Goal: Task Accomplishment & Management: Manage account settings

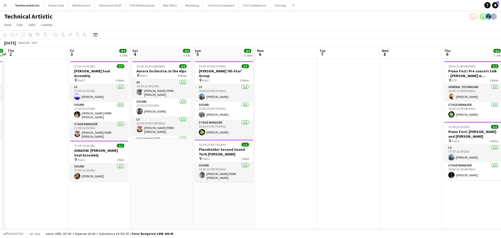
drag, startPoint x: 448, startPoint y: 130, endPoint x: 280, endPoint y: 121, distance: 169.1
click at [280, 121] on app-calendar-viewport "Mon 29 Tue 30 Wed 1 4/4 1 Job Thu 2 Fri 3 4/4 2 Jobs Sat 4 4/4 1 Job Sun 5 4/4 …" at bounding box center [250, 137] width 501 height 182
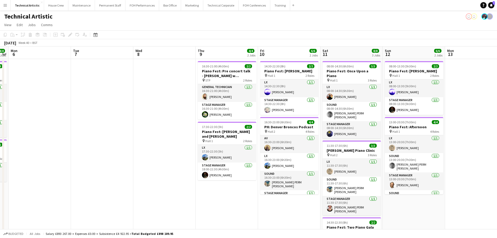
drag, startPoint x: 374, startPoint y: 119, endPoint x: 115, endPoint y: 106, distance: 259.5
click at [115, 106] on app-calendar-viewport "Fri 3 4/4 2 Jobs Sat 4 4/4 1 Job Sun 5 4/4 2 Jobs Mon 6 Tue 7 Wed 8 Thu 9 4/4 2…" at bounding box center [248, 166] width 497 height 241
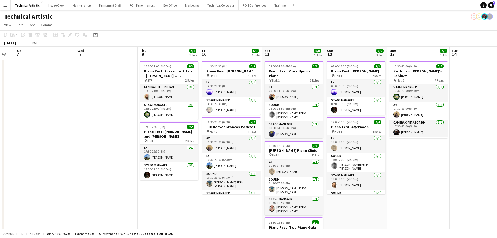
drag, startPoint x: 356, startPoint y: 135, endPoint x: 48, endPoint y: 107, distance: 309.0
click at [48, 107] on app-calendar-viewport "Fri 3 4/4 2 Jobs Sat 4 4/4 1 Job Sun 5 4/4 2 Jobs Mon 6 Tue 7 Wed 8 Thu 9 4/4 2…" at bounding box center [248, 166] width 497 height 241
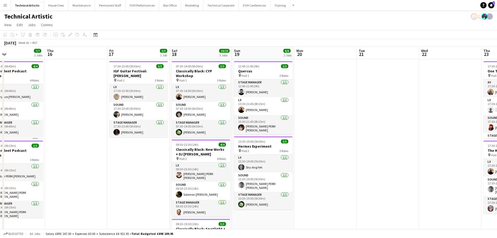
drag, startPoint x: 306, startPoint y: 124, endPoint x: 26, endPoint y: 88, distance: 282.4
click at [26, 88] on app-calendar-viewport "Fri 10 6/6 2 Jobs Sat 11 8/8 3 Jobs Sun 12 6/6 2 Jobs Mon 13 7/7 1 Job Tue 14 W…" at bounding box center [248, 176] width 497 height 260
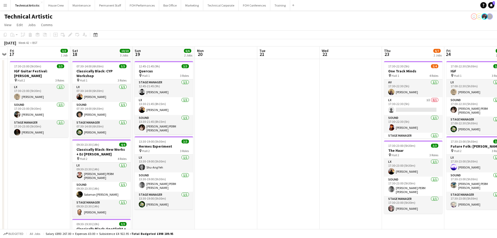
drag, startPoint x: 309, startPoint y: 111, endPoint x: 85, endPoint y: 109, distance: 224.0
click at [85, 111] on app-calendar-viewport "Mon 13 7/7 1 Job Tue 14 Wed 15 7/7 2 Jobs Thu 16 Fri 17 3/3 1 Job Sat 18 10/10 …" at bounding box center [248, 195] width 497 height 299
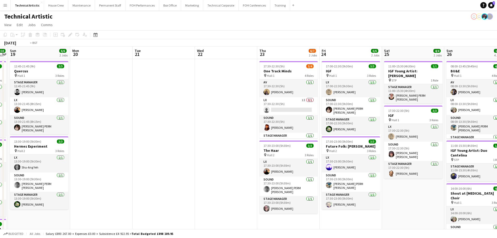
scroll to position [0, 247]
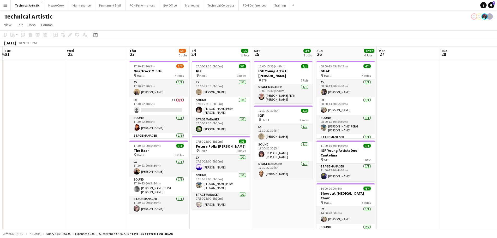
drag, startPoint x: 238, startPoint y: 109, endPoint x: 108, endPoint y: 113, distance: 130.0
click at [108, 113] on app-calendar-viewport "Fri 17 3/3 1 Job Sat 18 10/10 3 Jobs Sun 19 6/6 2 Jobs Mon 20 Tue 21 Wed 22 Thu…" at bounding box center [248, 195] width 497 height 299
click at [152, 111] on app-card-role "LX 1I 0/1 17:30-22:30 (5h) single-neutral-actions" at bounding box center [158, 106] width 58 height 18
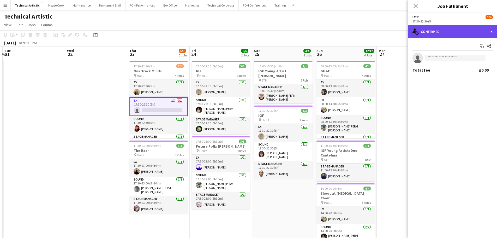
click at [428, 34] on div "single-neutral-actions-check-2 Confirmed" at bounding box center [453, 31] width 89 height 13
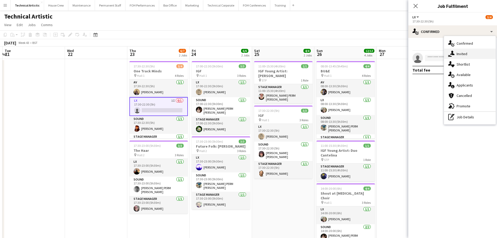
click at [453, 55] on icon at bounding box center [452, 53] width 4 height 4
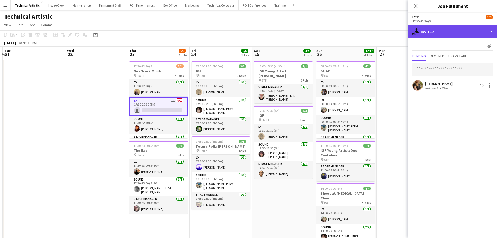
click at [443, 34] on div "single-neutral-actions-share-1 Invited" at bounding box center [453, 31] width 89 height 13
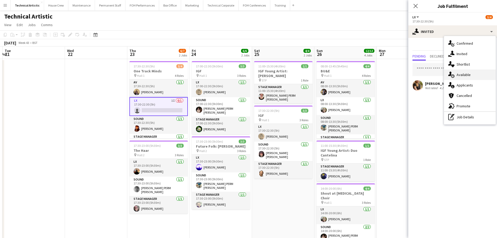
click at [463, 72] on span "Available" at bounding box center [464, 74] width 14 height 5
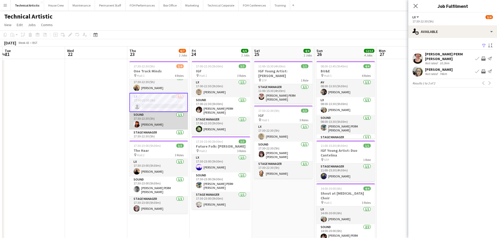
scroll to position [0, 0]
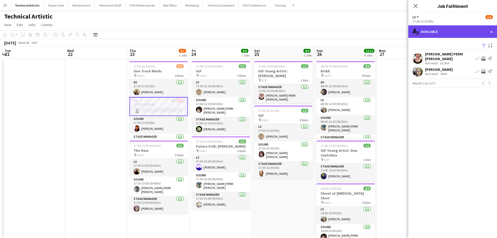
click at [469, 37] on div "single-neutral-actions-upload Available" at bounding box center [453, 31] width 89 height 13
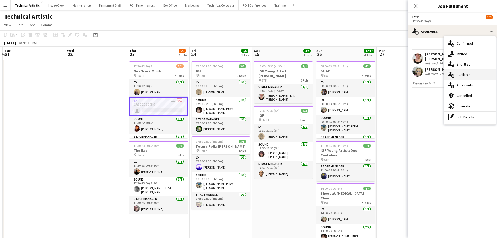
click at [466, 73] on span "Available" at bounding box center [464, 74] width 14 height 5
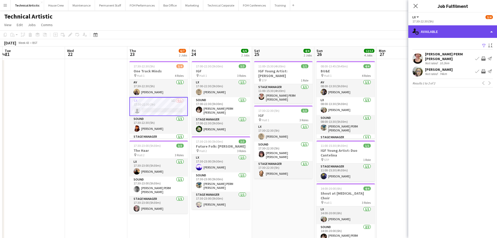
click at [454, 34] on div "single-neutral-actions-upload Available" at bounding box center [453, 31] width 89 height 13
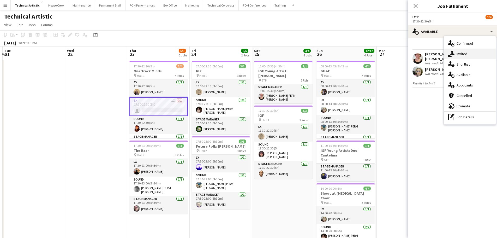
click at [460, 56] on span "Invited" at bounding box center [462, 53] width 11 height 5
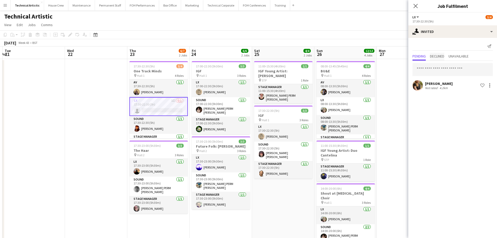
click at [433, 59] on span "Declined" at bounding box center [437, 57] width 14 height 8
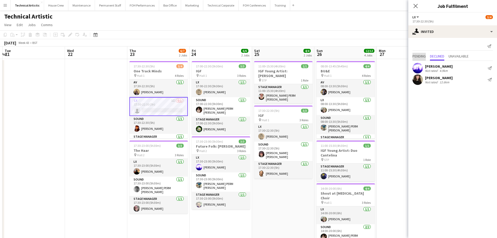
click at [426, 56] on span "Pending" at bounding box center [419, 56] width 13 height 4
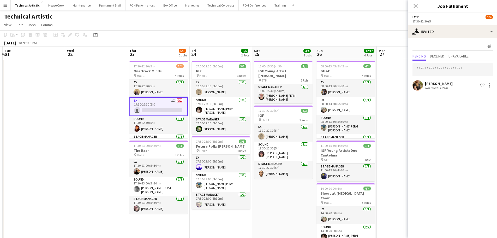
click at [280, 192] on app-date-cell "11:00-15:30 (4h30m) 1/1 IGF Young Artist: [PERSON_NAME] pin STP 1 Role Stage Ma…" at bounding box center [283, 202] width 62 height 286
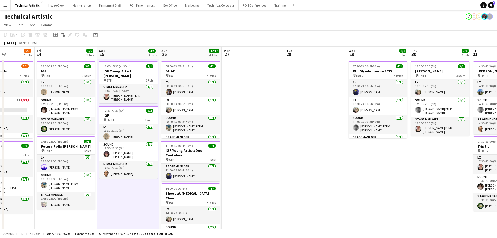
scroll to position [0, 145]
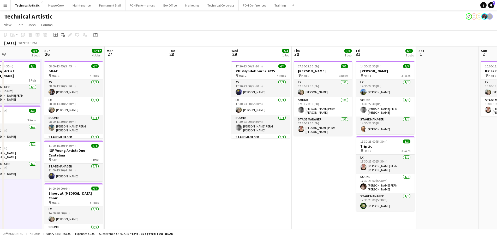
drag, startPoint x: 416, startPoint y: 141, endPoint x: 331, endPoint y: 87, distance: 100.7
click at [331, 87] on app-calendar-viewport "Thu 23 6/7 2 Jobs Fri 24 6/6 2 Jobs Sat 25 4/4 2 Jobs Sun 26 12/12 4 Jobs Mon 2…" at bounding box center [248, 195] width 497 height 299
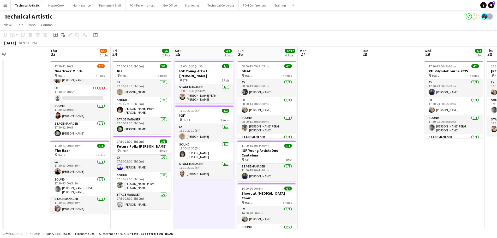
scroll to position [0, 119]
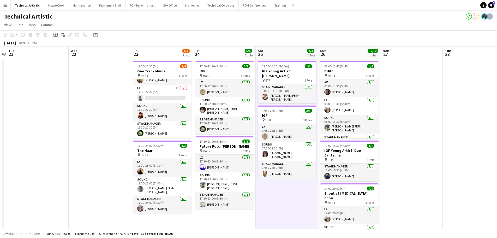
drag, startPoint x: 41, startPoint y: 125, endPoint x: 129, endPoint y: 114, distance: 89.4
click at [129, 114] on app-calendar-viewport "Sun 19 6/6 2 Jobs Mon 20 Tue 21 Wed 22 Thu 23 6/7 2 Jobs Fri 24 6/6 2 Jobs Sat …" at bounding box center [248, 195] width 497 height 299
click at [154, 95] on app-card-role "LX 1I 0/1 17:30-22:30 (5h) single-neutral-actions" at bounding box center [162, 94] width 58 height 18
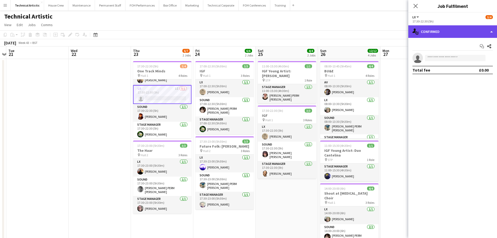
click at [415, 30] on icon at bounding box center [414, 30] width 3 height 4
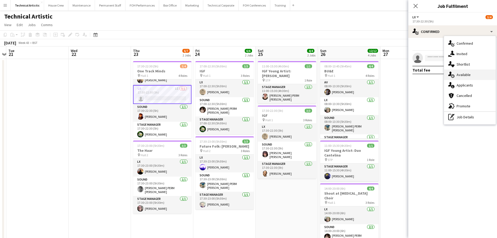
click at [461, 73] on span "Available" at bounding box center [464, 74] width 14 height 5
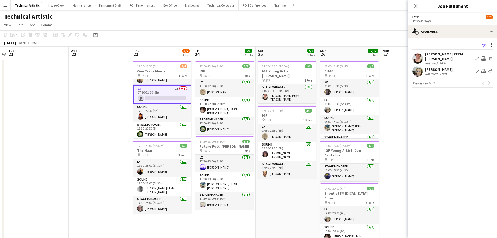
click at [261, 38] on app-toolbar "Copy Paste Paste Ctrl+V Paste with crew Ctrl+Shift+V Paste linked Job [GEOGRAPH…" at bounding box center [248, 34] width 497 height 9
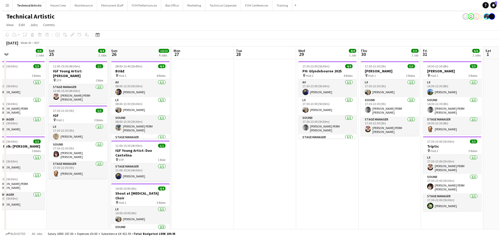
scroll to position [0, 165]
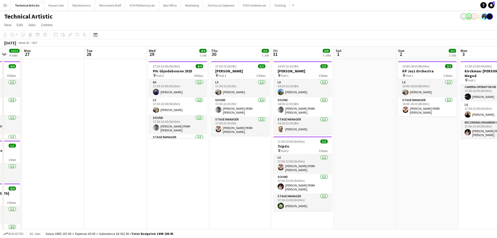
drag, startPoint x: 384, startPoint y: 101, endPoint x: 38, endPoint y: 60, distance: 348.9
click at [38, 60] on app-calendar-viewport "Fri 24 6/6 2 Jobs Sat 25 4/4 2 Jobs Sun 26 12/12 4 Jobs Mon 27 Tue 28 Wed 29 4/…" at bounding box center [248, 195] width 497 height 299
click at [48, 9] on button "House Crew Close" at bounding box center [56, 5] width 24 height 10
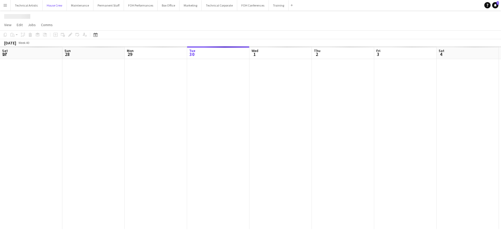
scroll to position [0, 125]
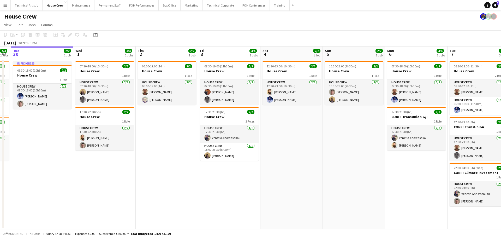
drag, startPoint x: 370, startPoint y: 135, endPoint x: 126, endPoint y: 127, distance: 244.2
click at [126, 127] on app-calendar-viewport "Sat 27 2/2 1 Job Sun 28 2/2 1 Job Mon 29 4/4 2 Jobs Tue 30 2/2 1 Job Wed 1 4/4 …" at bounding box center [250, 137] width 501 height 182
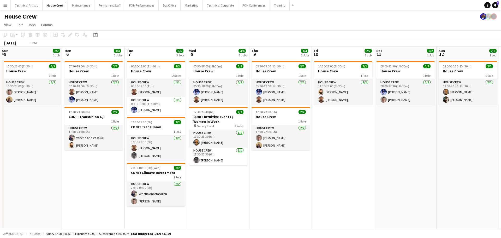
drag, startPoint x: 366, startPoint y: 165, endPoint x: 13, endPoint y: 145, distance: 353.5
click at [13, 145] on app-calendar-viewport "Tue 30 2/2 1 Job Wed 1 4/4 2 Jobs Thu 2 2/2 1 Job Fri 3 4/4 2 Jobs Sat 4 2/2 1 …" at bounding box center [250, 137] width 501 height 182
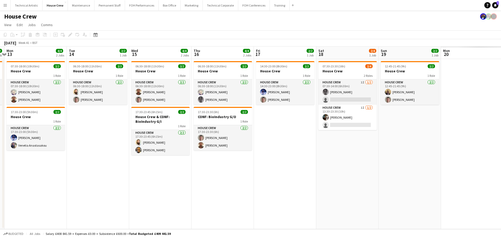
drag, startPoint x: 340, startPoint y: 140, endPoint x: 32, endPoint y: 113, distance: 308.7
click at [32, 113] on app-calendar-viewport "Fri 10 2/2 1 Job Sat 11 2/2 1 Job Sun 12 2/2 1 Job Mon 13 4/4 2 Jobs Tue 14 2/2…" at bounding box center [250, 137] width 501 height 182
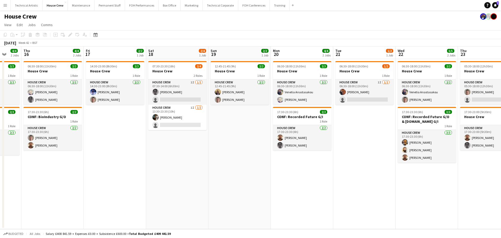
drag, startPoint x: 337, startPoint y: 152, endPoint x: 170, endPoint y: 136, distance: 167.0
click at [170, 136] on app-calendar-viewport "Mon 13 4/4 2 Jobs Tue 14 2/2 1 Job Wed 15 4/4 2 Jobs Thu 16 4/4 2 Jobs Fri 17 2…" at bounding box center [250, 137] width 501 height 182
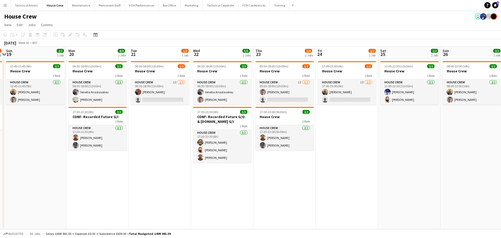
drag, startPoint x: 363, startPoint y: 179, endPoint x: 177, endPoint y: 158, distance: 187.3
click at [177, 158] on app-calendar-viewport "Thu 16 4/4 2 Jobs Fri 17 2/2 1 Job Sat 18 2/4 1 Job Sun 19 2/2 1 Job Mon 20 4/4…" at bounding box center [250, 137] width 501 height 182
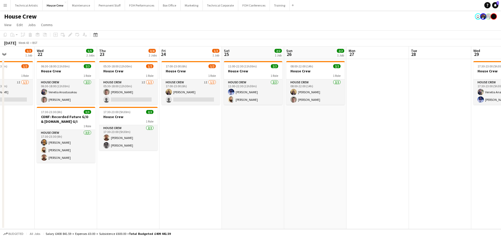
scroll to position [0, 158]
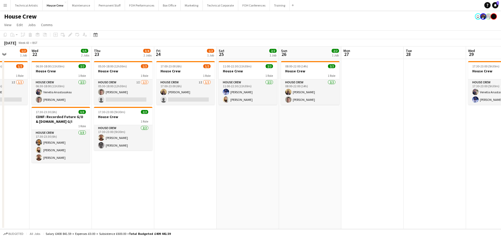
drag, startPoint x: 330, startPoint y: 156, endPoint x: 171, endPoint y: 156, distance: 159.2
click at [171, 156] on app-calendar-viewport "Sun 19 2/2 1 Job Mon 20 4/4 2 Jobs Tue 21 1/2 1 Job Wed 22 5/5 2 Jobs Thu 23 3/…" at bounding box center [250, 137] width 501 height 182
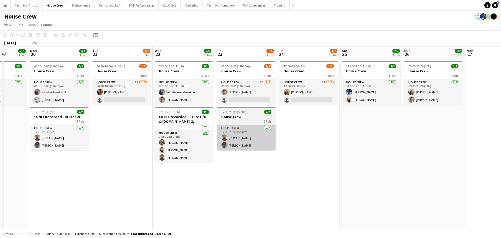
drag, startPoint x: 114, startPoint y: 171, endPoint x: 387, endPoint y: 142, distance: 274.6
click at [401, 139] on app-calendar-viewport "Sat 18 2/4 1 Job Sun 19 2/2 1 Job Mon 20 4/4 2 Jobs Tue 21 1/2 1 Job Wed 22 5/5…" at bounding box center [250, 137] width 501 height 182
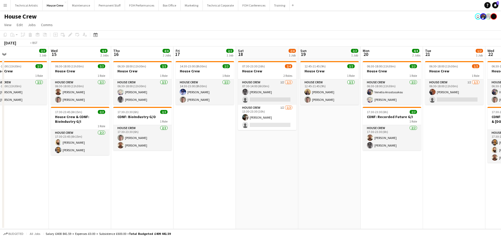
drag, startPoint x: 247, startPoint y: 158, endPoint x: 476, endPoint y: 145, distance: 229.3
click at [476, 145] on app-calendar-viewport "Mon 13 4/4 2 Jobs Tue 14 2/2 1 Job Wed 15 4/4 2 Jobs Thu 16 4/4 2 Jobs Fri 17 2…" at bounding box center [250, 137] width 501 height 182
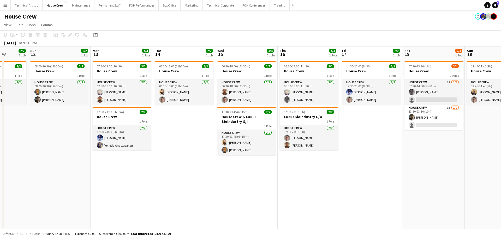
drag, startPoint x: 322, startPoint y: 147, endPoint x: 501, endPoint y: 146, distance: 178.6
click at [501, 146] on app-calendar-viewport "Thu 9 4/4 2 Jobs Fri 10 2/2 1 Job Sat 11 2/2 1 Job Sun 12 2/2 1 Job Mon 13 4/4 …" at bounding box center [250, 137] width 501 height 182
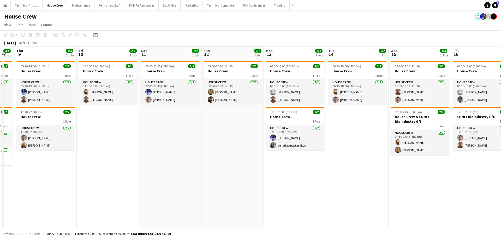
drag, startPoint x: 279, startPoint y: 155, endPoint x: 203, endPoint y: 150, distance: 76.4
click at [203, 150] on app-calendar-viewport "Mon 6 4/4 2 Jobs Tue 7 6/6 3 Jobs Wed 8 4/4 2 Jobs Thu 9 4/4 2 Jobs Fri 10 2/2 …" at bounding box center [250, 137] width 501 height 182
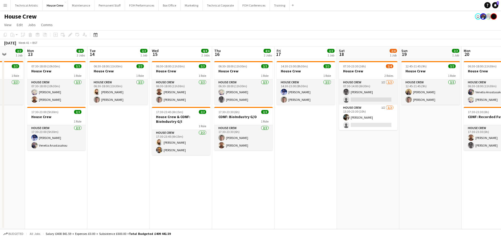
drag, startPoint x: 369, startPoint y: 173, endPoint x: 130, endPoint y: 155, distance: 239.5
click at [130, 155] on app-calendar-viewport "Fri 10 2/2 1 Job Sat 11 2/2 1 Job Sun 12 2/2 1 Job Mon 13 4/4 2 Jobs Tue 14 2/2…" at bounding box center [250, 137] width 501 height 182
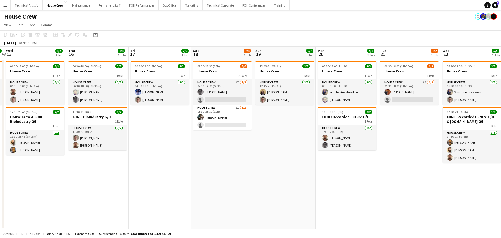
scroll to position [0, 158]
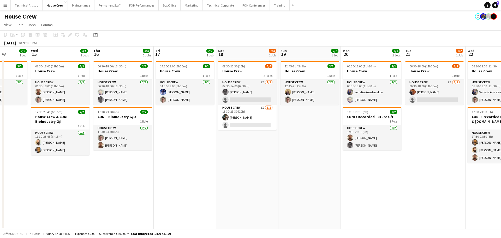
drag, startPoint x: 356, startPoint y: 185, endPoint x: 173, endPoint y: 163, distance: 184.6
click at [173, 163] on app-calendar-viewport "Sun 12 2/2 1 Job Mon 13 4/4 2 Jobs Tue 14 2/2 1 Job Wed 15 4/4 2 Jobs Thu 16 4/…" at bounding box center [250, 137] width 501 height 182
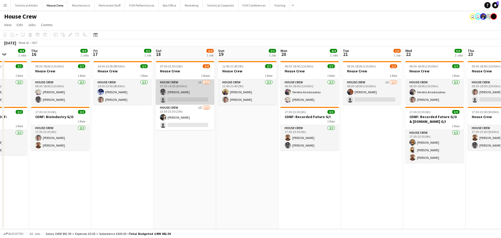
click at [199, 95] on app-card-role "House Crew 1I [DATE] 07:30-14:00 (6h30m) [PERSON_NAME] single-neutral-actions" at bounding box center [185, 91] width 58 height 25
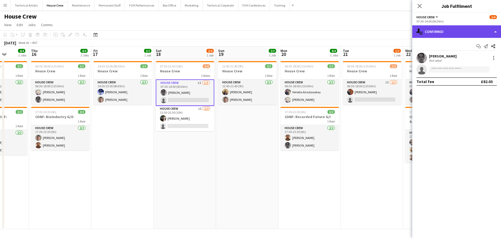
click at [439, 36] on div "single-neutral-actions-check-2 Confirmed" at bounding box center [456, 31] width 89 height 13
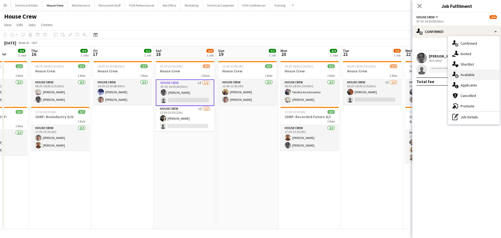
click at [458, 73] on icon "single-neutral-actions-upload" at bounding box center [455, 75] width 6 height 6
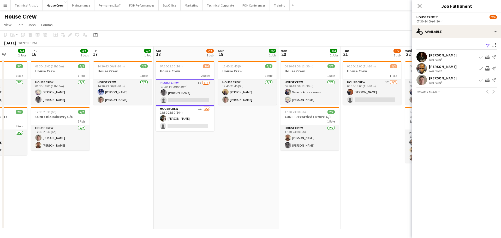
click at [179, 92] on app-card-role "House Crew 1I [DATE] 07:30-14:00 (6h30m) [PERSON_NAME] single-neutral-actions" at bounding box center [185, 92] width 58 height 26
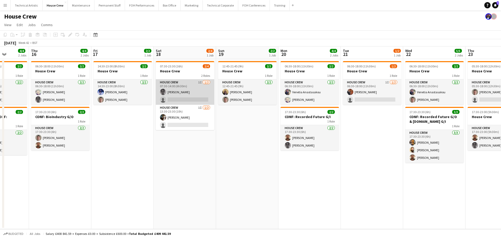
click at [179, 95] on app-card-role "House Crew 1I [DATE] 07:30-14:00 (6h30m) [PERSON_NAME] single-neutral-actions" at bounding box center [185, 91] width 58 height 25
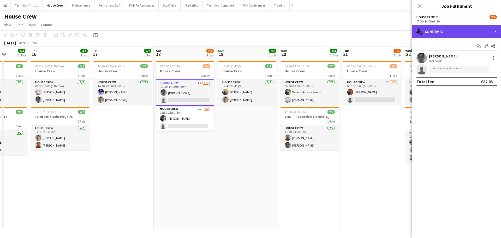
click at [449, 31] on div "single-neutral-actions-check-2 Confirmed" at bounding box center [456, 31] width 89 height 13
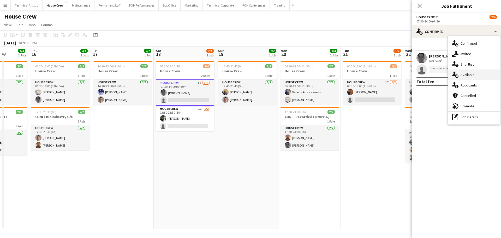
click at [462, 76] on span "Available" at bounding box center [468, 74] width 14 height 5
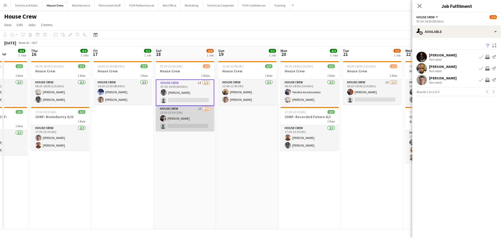
click at [188, 114] on app-card-role "House Crew 1I [DATE] 13:30-23:30 (10h) [PERSON_NAME] single-neutral-actions" at bounding box center [185, 118] width 58 height 25
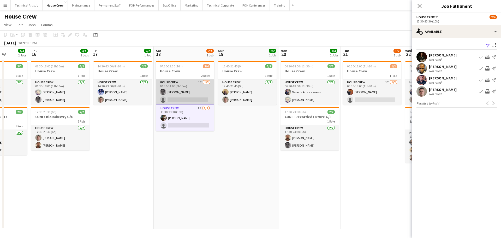
click at [202, 101] on app-card-role "House Crew 1I [DATE] 07:30-14:00 (6h30m) [PERSON_NAME] single-neutral-actions" at bounding box center [185, 91] width 58 height 25
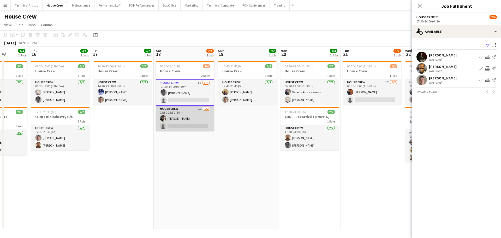
click at [196, 118] on app-card-role "House Crew 1I [DATE] 13:30-23:30 (10h) [PERSON_NAME] single-neutral-actions" at bounding box center [185, 118] width 58 height 25
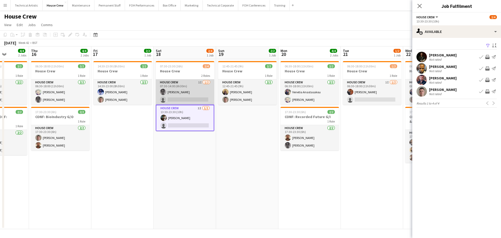
click at [204, 92] on app-card-role "House Crew 1I [DATE] 07:30-14:00 (6h30m) [PERSON_NAME] single-neutral-actions" at bounding box center [185, 91] width 58 height 25
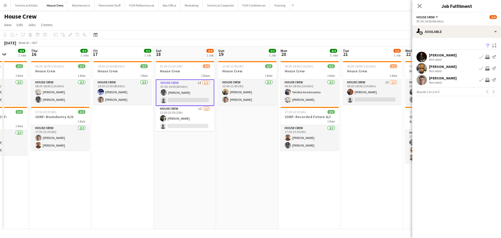
click at [168, 42] on div "[DATE] Week 42 • BST" at bounding box center [250, 42] width 501 height 7
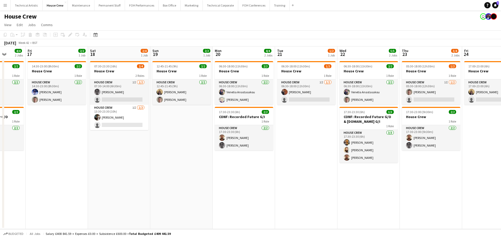
scroll to position [0, 186]
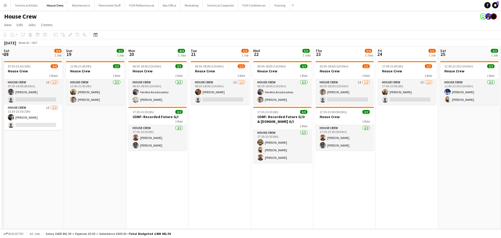
drag, startPoint x: 396, startPoint y: 163, endPoint x: 244, endPoint y: 150, distance: 152.7
click at [244, 150] on app-calendar-viewport "Wed 15 4/4 2 Jobs Thu 16 4/4 2 Jobs Fri 17 2/2 1 Job Sat 18 2/4 1 Job Sun 19 2/…" at bounding box center [250, 137] width 501 height 182
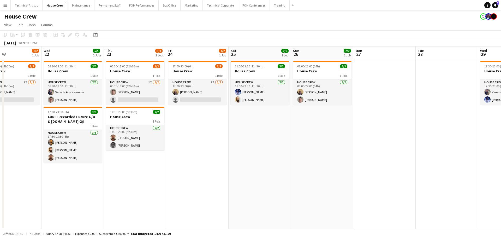
scroll to position [0, 193]
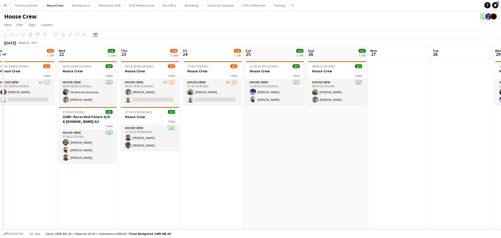
drag, startPoint x: 365, startPoint y: 153, endPoint x: 199, endPoint y: 142, distance: 166.4
click at [199, 142] on app-calendar-viewport "Sat 18 2/4 1 Job Sun 19 2/2 1 Job Mon 20 4/4 2 Jobs Tue 21 1/2 1 Job Wed 22 5/5…" at bounding box center [250, 137] width 501 height 182
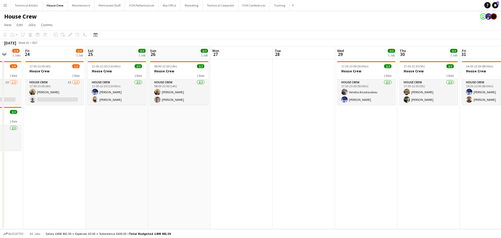
scroll to position [0, 155]
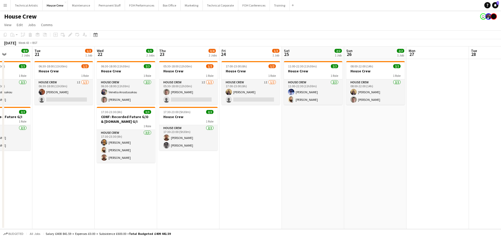
drag, startPoint x: 365, startPoint y: 152, endPoint x: 403, endPoint y: 120, distance: 50.4
click at [403, 120] on app-calendar-viewport "Sat 18 2/4 1 Job Sun 19 2/2 1 Job Mon 20 4/4 2 Jobs Tue 21 1/2 1 Job Wed 22 5/5…" at bounding box center [250, 137] width 501 height 182
click at [60, 87] on app-card-role "House Crew 1I [DATE] 06:30-18:00 (11h30m) [PERSON_NAME] single-neutral-actions" at bounding box center [63, 91] width 58 height 25
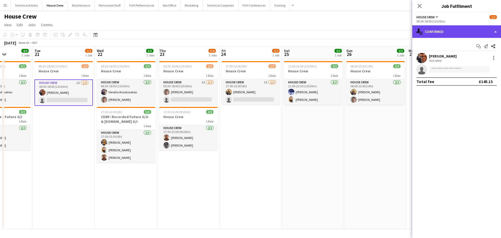
click at [456, 30] on div "single-neutral-actions-check-2 Confirmed" at bounding box center [456, 31] width 89 height 13
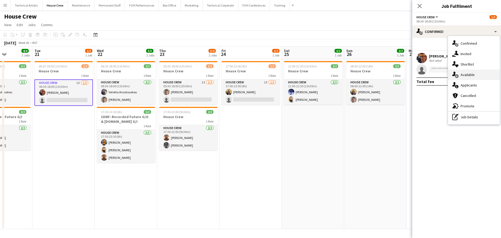
click at [466, 73] on span "Available" at bounding box center [468, 74] width 14 height 5
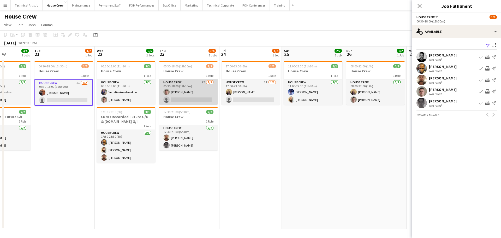
click at [181, 89] on app-card-role "House Crew 1I [DATE] 05:30-18:00 (12h30m) [PERSON_NAME] single-neutral-actions" at bounding box center [188, 91] width 58 height 25
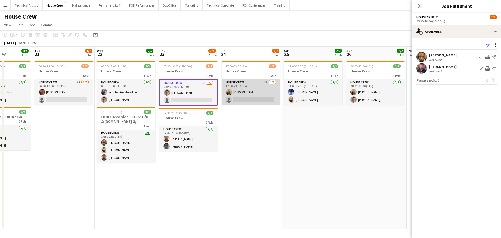
click at [266, 92] on app-card-role "House Crew 1I [DATE] 17:00-23:00 (6h) [PERSON_NAME] single-neutral-actions" at bounding box center [251, 91] width 58 height 25
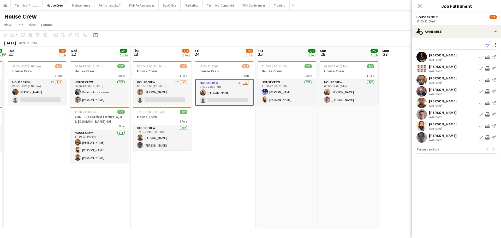
drag, startPoint x: 297, startPoint y: 117, endPoint x: 208, endPoint y: 114, distance: 89.0
click at [208, 114] on app-calendar-viewport "Sat 18 2/4 1 Job Sun 19 2/2 1 Job Mon 20 4/4 2 Jobs Tue 21 1/2 1 Job Wed 22 5/5…" at bounding box center [250, 137] width 501 height 182
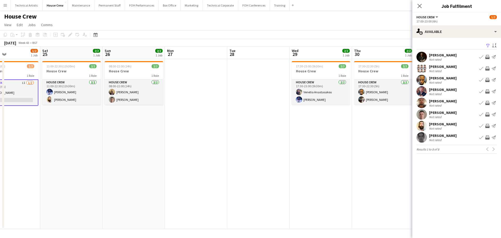
drag, startPoint x: 339, startPoint y: 129, endPoint x: 124, endPoint y: 104, distance: 216.6
click at [124, 104] on app-calendar-viewport "Wed 22 5/5 2 Jobs Thu 23 3/4 2 Jobs Fri 24 1/2 1 Job Sat 25 2/2 1 Job Sun 26 2/…" at bounding box center [250, 137] width 501 height 182
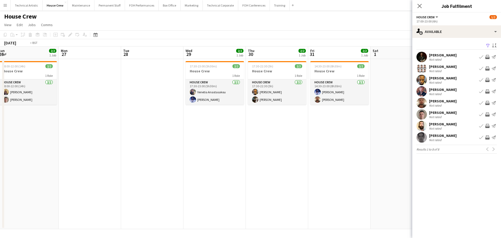
drag, startPoint x: 284, startPoint y: 111, endPoint x: 110, endPoint y: 107, distance: 174.2
click at [110, 107] on app-calendar-viewport "Thu 23 3/4 2 Jobs Fri 24 1/2 1 Job Sat 25 2/2 1 Job Sun 26 2/2 1 Job Mon 27 Tue…" at bounding box center [250, 137] width 501 height 182
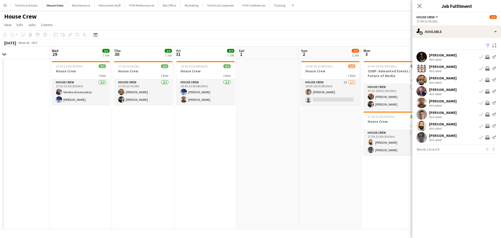
scroll to position [0, 197]
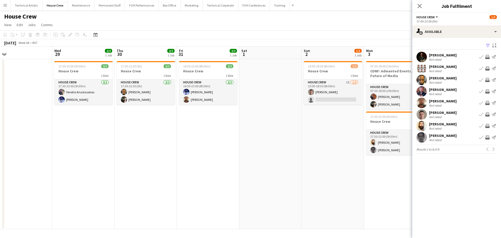
drag, startPoint x: 265, startPoint y: 122, endPoint x: 143, endPoint y: 122, distance: 122.2
click at [143, 122] on app-calendar-viewport "Sat 25 2/2 1 Job Sun 26 2/2 1 Job Mon 27 Tue 28 Wed 29 2/2 1 Job Thu 30 2/2 1 J…" at bounding box center [250, 137] width 501 height 182
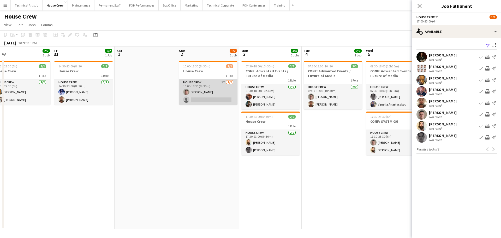
click at [197, 98] on app-card-role "House Crew 1I [DATE] 10:00-18:30 (8h30m) [PERSON_NAME] single-neutral-actions" at bounding box center [208, 91] width 58 height 25
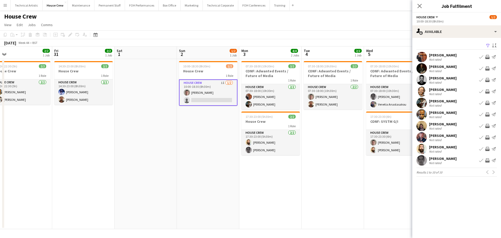
drag, startPoint x: 174, startPoint y: 39, endPoint x: 81, endPoint y: 153, distance: 146.4
click at [174, 40] on div "[DATE] Week 44 • BST" at bounding box center [250, 42] width 501 height 7
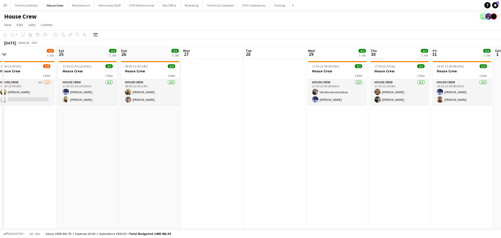
drag, startPoint x: 170, startPoint y: 133, endPoint x: 384, endPoint y: 105, distance: 216.4
click at [384, 105] on app-calendar-viewport "Thu 23 3/4 2 Jobs Fri 24 1/2 1 Job Sat 25 2/2 1 Job Sun 26 2/2 1 Job Mon 27 Tue…" at bounding box center [250, 137] width 501 height 182
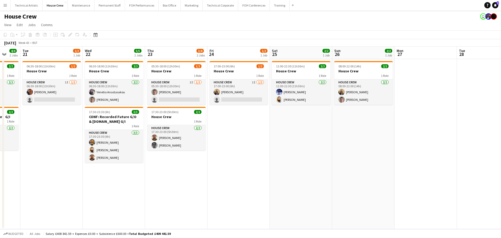
drag, startPoint x: 164, startPoint y: 139, endPoint x: 401, endPoint y: 139, distance: 236.8
click at [401, 139] on app-calendar-viewport "Sun 19 2/2 1 Job Mon 20 4/4 2 Jobs Tue 21 1/2 1 Job Wed 22 5/5 2 Jobs Thu 23 3/…" at bounding box center [250, 137] width 501 height 182
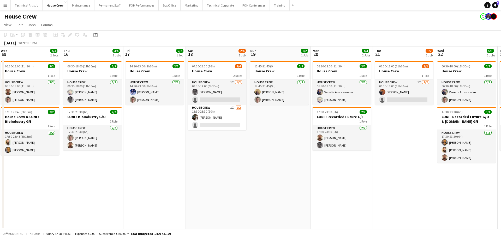
drag, startPoint x: 145, startPoint y: 142, endPoint x: 255, endPoint y: 154, distance: 110.8
click at [391, 142] on app-calendar-viewport "Tue 14 2/2 1 Job Wed 15 4/4 2 Jobs Thu 16 4/4 2 Jobs Fri 17 2/2 1 Job Sat 18 2/…" at bounding box center [250, 137] width 501 height 182
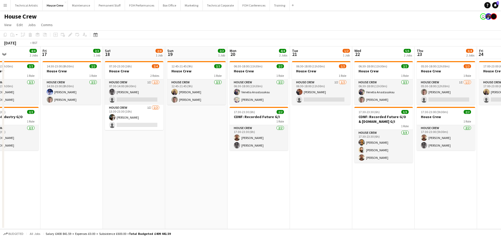
drag, startPoint x: 55, startPoint y: 178, endPoint x: 380, endPoint y: 178, distance: 324.2
click at [380, 178] on app-calendar-viewport "Tue 14 2/2 1 Job Wed 15 4/4 2 Jobs Thu 16 4/4 2 Jobs Fri 17 2/2 1 Job Sat 18 2/…" at bounding box center [250, 137] width 501 height 182
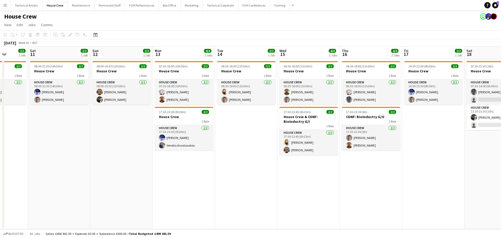
drag, startPoint x: 166, startPoint y: 187, endPoint x: 478, endPoint y: 179, distance: 312.6
click at [478, 179] on app-calendar-viewport "Thu 9 4/4 2 Jobs Fri 10 2/2 1 Job Sat 11 2/2 1 Job Sun 12 2/2 1 Job Mon 13 4/4 …" at bounding box center [250, 137] width 501 height 182
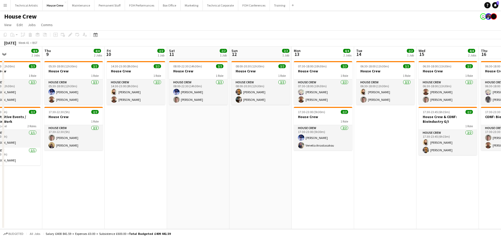
drag, startPoint x: 435, startPoint y: 183, endPoint x: 0, endPoint y: 133, distance: 437.7
click at [0, 133] on app-calendar-viewport "Mon 6 4/4 2 Jobs Tue 7 6/6 3 Jobs Wed 8 4/4 2 Jobs Thu 9 4/4 2 Jobs Fri 10 2/2 …" at bounding box center [250, 137] width 501 height 182
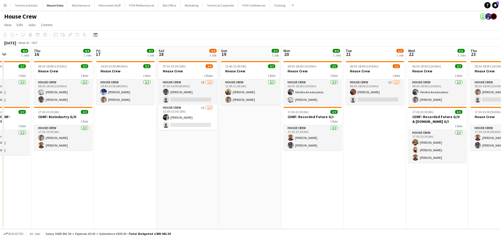
drag, startPoint x: 7, startPoint y: 136, endPoint x: 200, endPoint y: 156, distance: 193.7
click at [0, 133] on app-calendar-viewport "Sun 12 2/2 1 Job Mon 13 4/4 2 Jobs Tue 14 2/2 1 Job Wed 15 4/4 2 Jobs Thu 16 4/…" at bounding box center [250, 137] width 501 height 182
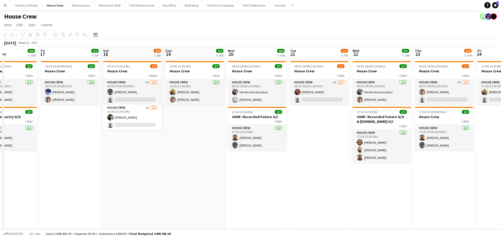
drag, startPoint x: 350, startPoint y: 169, endPoint x: 0, endPoint y: 129, distance: 352.2
click at [0, 129] on app-calendar-viewport "Mon 13 4/4 2 Jobs Tue 14 2/2 1 Job Wed 15 4/4 2 Jobs Thu 16 4/4 2 Jobs Fri 17 2…" at bounding box center [250, 137] width 501 height 182
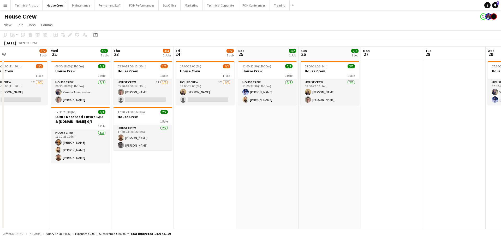
scroll to position [0, 191]
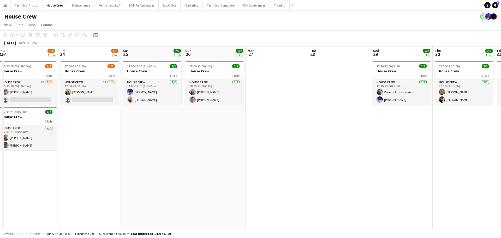
drag, startPoint x: 274, startPoint y: 154, endPoint x: 158, endPoint y: 146, distance: 115.6
click at [158, 146] on app-calendar-viewport "Mon 20 4/4 2 Jobs Tue 21 1/2 1 Job Wed 22 5/5 2 Jobs Thu 23 3/4 2 Jobs Fri 24 1…" at bounding box center [250, 137] width 501 height 182
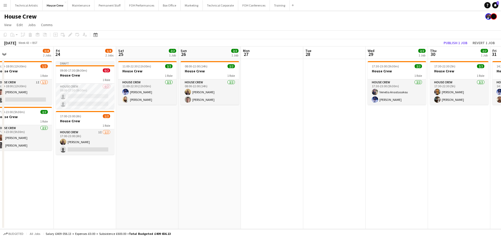
drag, startPoint x: 458, startPoint y: 161, endPoint x: 298, endPoint y: 22, distance: 212.4
click at [501, 128] on app-calendar-viewport "Tue 21 1/2 1 Job Wed 22 5/5 2 Jobs Thu 23 3/4 2 Jobs Fri 24 1/4 2 Jobs Sat 25 2…" at bounding box center [250, 137] width 501 height 182
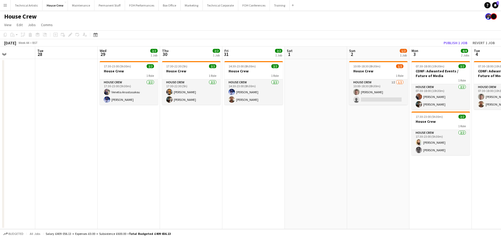
drag, startPoint x: 320, startPoint y: 124, endPoint x: 0, endPoint y: 83, distance: 322.4
click at [0, 83] on app-calendar-viewport "Sat 25 2/2 1 Job Sun 26 2/2 1 Job Mon 27 Tue 28 Wed 29 2/2 1 Job Thu 30 2/2 1 J…" at bounding box center [250, 137] width 501 height 182
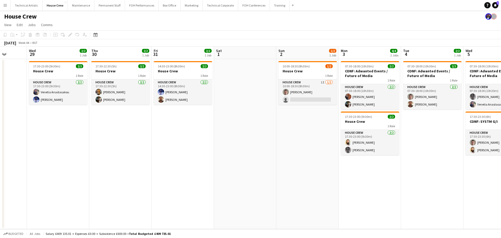
scroll to position [0, 154]
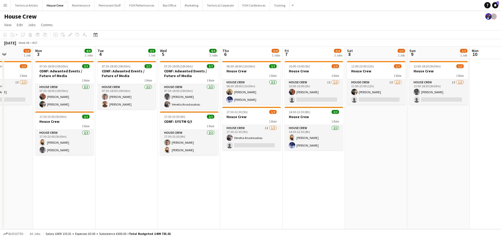
drag, startPoint x: 312, startPoint y: 134, endPoint x: 25, endPoint y: 127, distance: 287.8
click at [0, 132] on app-calendar-viewport "Fri 31 2/2 1 Job Sat 1 Sun 2 1/2 1 Job Mon 3 4/4 2 Jobs Tue 4 2/2 1 Job Wed 5 4…" at bounding box center [250, 137] width 501 height 182
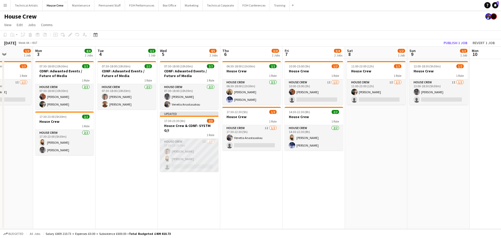
click at [193, 152] on app-card-role "House Crew 1I [DATE] 17:30-23:30 (6h) [PERSON_NAME] [PERSON_NAME] single-neutra…" at bounding box center [189, 155] width 58 height 33
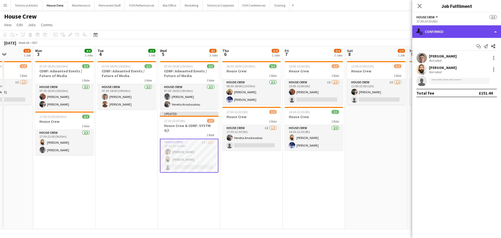
click at [452, 31] on div "single-neutral-actions-check-2 Confirmed" at bounding box center [456, 31] width 89 height 13
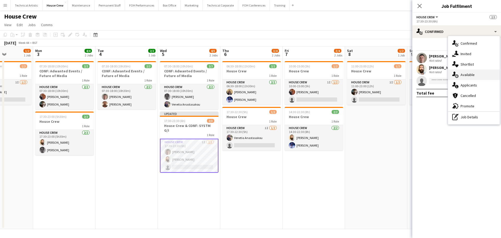
click at [464, 73] on span "Available" at bounding box center [468, 74] width 14 height 5
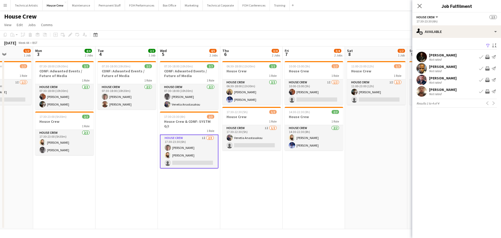
click at [0, 120] on app-date-cell "10:00-18:30 (8h30m) 1/2 House Crew 1 Role House Crew 1I [DATE] 10:00-18:30 (8h3…" at bounding box center [2, 144] width 62 height 170
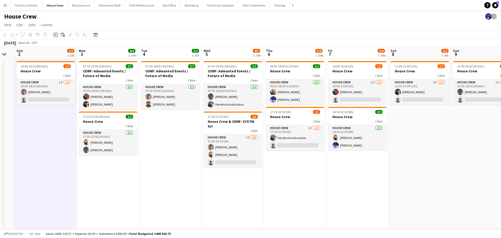
drag, startPoint x: 19, startPoint y: 136, endPoint x: 374, endPoint y: 122, distance: 355.8
click at [374, 122] on app-calendar-viewport "Fri 31 2/2 1 Job Sat 1 Sun 2 1/2 1 Job Mon 3 4/4 2 Jobs Tue 4 2/2 1 Job Wed 5 4…" at bounding box center [250, 137] width 501 height 182
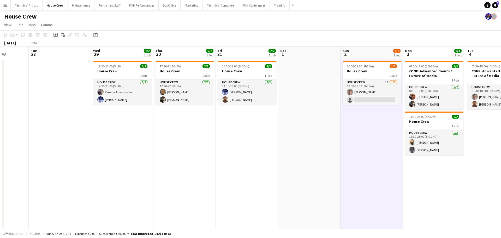
drag, startPoint x: 78, startPoint y: 125, endPoint x: 420, endPoint y: 135, distance: 342.6
click at [420, 135] on app-calendar-viewport "Sun 26 2/2 1 Job Mon 27 Tue 28 Wed 29 2/2 1 Job Thu 30 2/2 1 Job Fri 31 2/2 1 J…" at bounding box center [250, 137] width 501 height 182
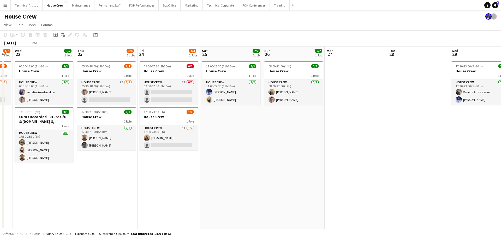
drag, startPoint x: 120, startPoint y: 135, endPoint x: 387, endPoint y: 134, distance: 267.3
click at [387, 134] on app-calendar-viewport "Mon 20 4/4 2 Jobs Tue 21 1/2 1 Job Wed 22 5/5 2 Jobs Thu 23 3/4 2 Jobs Fri 24 1…" at bounding box center [250, 137] width 501 height 182
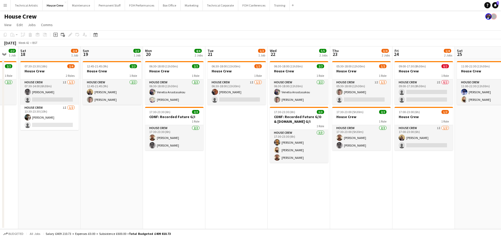
drag, startPoint x: 100, startPoint y: 130, endPoint x: 369, endPoint y: 129, distance: 269.4
click at [369, 129] on app-calendar-viewport "Thu 16 4/4 2 Jobs Fri 17 2/2 1 Job Sat 18 2/4 1 Job Sun 19 2/2 1 Job Mon 20 4/4…" at bounding box center [250, 137] width 501 height 182
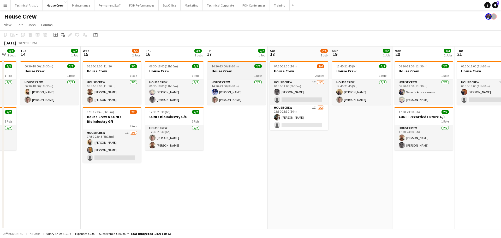
scroll to position [0, 105]
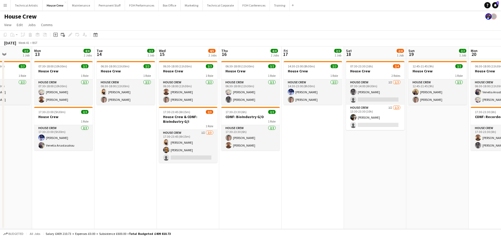
drag, startPoint x: 201, startPoint y: 143, endPoint x: 350, endPoint y: 139, distance: 148.6
click at [350, 139] on app-calendar-viewport "Fri 10 2/2 1 Job Sat 11 2/2 1 Job Sun 12 2/2 1 Job Mon 13 4/4 2 Jobs Tue 14 2/2…" at bounding box center [250, 137] width 501 height 182
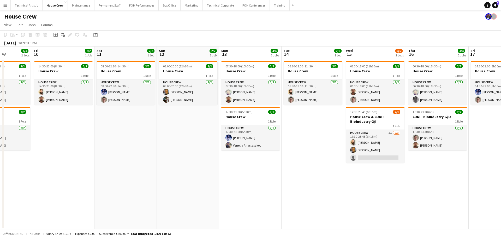
scroll to position [0, 155]
click at [96, 34] on icon "Date picker" at bounding box center [95, 35] width 4 height 4
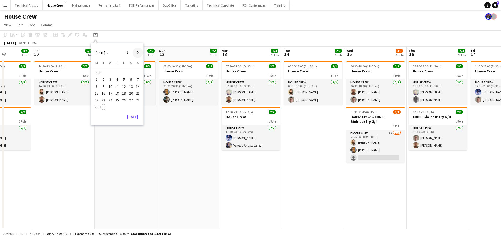
click at [140, 52] on span "Next month" at bounding box center [138, 53] width 10 height 10
click at [139, 55] on span "Next month" at bounding box center [138, 53] width 10 height 10
click at [108, 87] on span "12" at bounding box center [110, 88] width 6 height 6
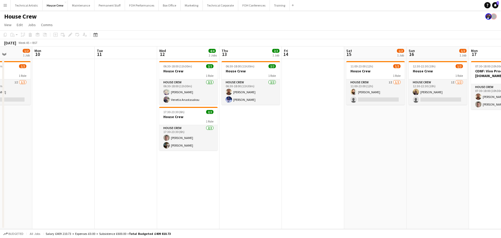
scroll to position [0, 180]
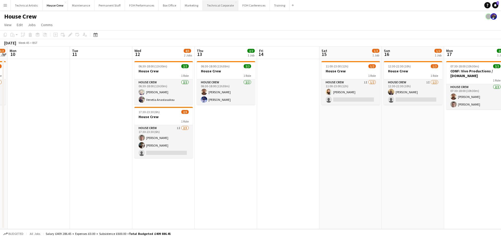
click at [212, 5] on button "Technical Corporate Close" at bounding box center [221, 5] width 36 height 10
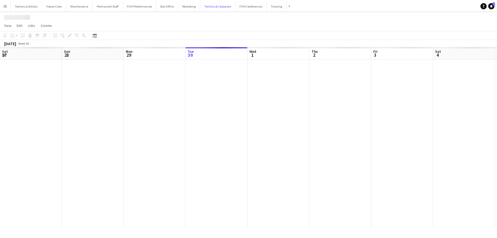
scroll to position [0, 125]
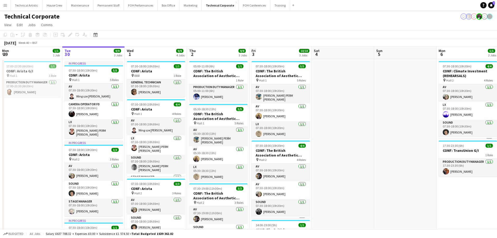
drag, startPoint x: 107, startPoint y: 112, endPoint x: 25, endPoint y: 115, distance: 82.8
click at [0, 112] on app-calendar-viewport "Sat 27 Sun 28 Mon 29 1/1 1 Job Tue 30 9/9 3 Jobs Wed 1 9/9 4 Jobs Thu 2 9/9 3 J…" at bounding box center [248, 230] width 497 height 368
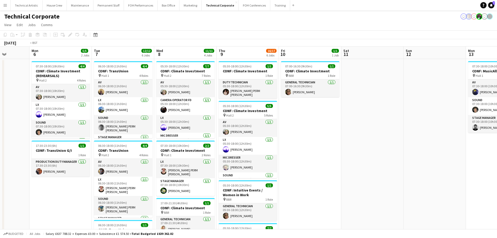
drag, startPoint x: 318, startPoint y: 123, endPoint x: 14, endPoint y: 98, distance: 305.4
click at [0, 96] on app-calendar-viewport "Thu 2 9/9 3 Jobs Fri 3 10/10 3 Jobs Sat 4 Sun 5 Mon 6 5/5 2 Jobs Tue 7 12/12 6 …" at bounding box center [248, 230] width 497 height 368
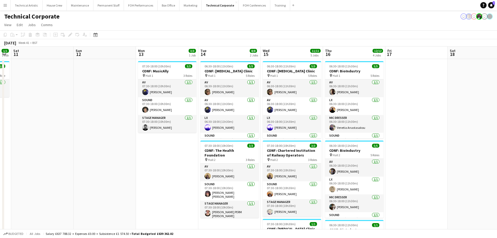
drag, startPoint x: 147, startPoint y: 103, endPoint x: 9, endPoint y: 80, distance: 139.6
click at [0, 79] on app-calendar-viewport "Wed 8 11/11 4 Jobs Thu 9 16/17 6 Jobs Fri 10 1/1 1 Job Sat 11 Sun 12 Mon 13 3/3…" at bounding box center [248, 230] width 497 height 368
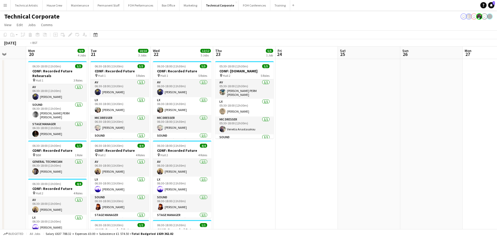
drag, startPoint x: 412, startPoint y: 119, endPoint x: 38, endPoint y: 103, distance: 374.4
click at [38, 103] on app-calendar-viewport "Thu 16 12/12 4 Jobs Fri 17 Sat 18 Sun 19 Mon 20 9/9 4 Jobs Tue 21 10/10 3 Jobs …" at bounding box center [248, 230] width 497 height 368
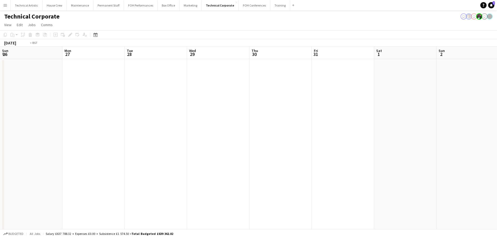
drag, startPoint x: 242, startPoint y: 107, endPoint x: 312, endPoint y: 127, distance: 73.7
click at [58, 104] on app-calendar-viewport "Thu 23 5/5 1 Job Fri 24 Sat 25 Sun 26 Mon 27 Tue 28 Wed 29 Thu 30 Fri 31 Sat 1 …" at bounding box center [248, 230] width 497 height 368
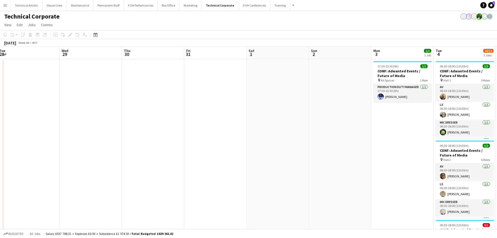
drag, startPoint x: 13, startPoint y: 105, endPoint x: 229, endPoint y: 137, distance: 218.6
click at [15, 107] on app-calendar-viewport "Sat 25 Sun 26 Mon 27 Tue 28 Wed 29 Thu 30 Fri 31 Sat 1 Sun 2 Mon 3 1/1 1 Job Tu…" at bounding box center [248, 230] width 497 height 368
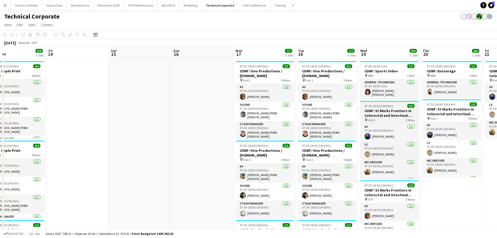
drag, startPoint x: 309, startPoint y: 127, endPoint x: 115, endPoint y: 101, distance: 195.1
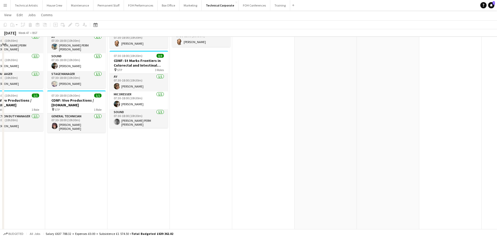
scroll to position [131, 0]
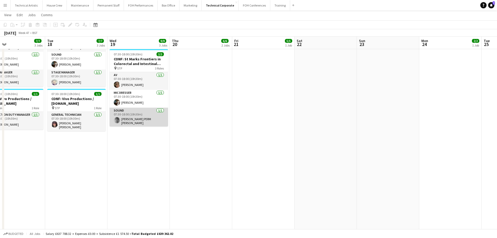
click at [139, 120] on app-card-role "Sound [DATE] 07:30-18:00 (10h30m) [PERSON_NAME] PERM [PERSON_NAME]" at bounding box center [139, 117] width 58 height 19
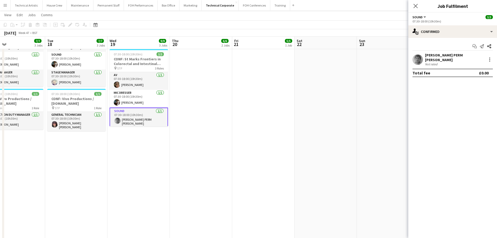
click at [430, 62] on div "Not rated" at bounding box center [432, 64] width 14 height 4
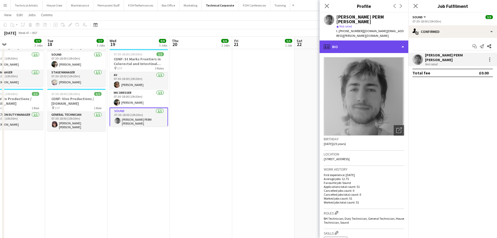
click at [372, 40] on div "profile Bio" at bounding box center [364, 46] width 89 height 13
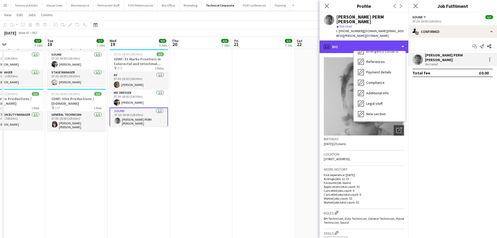
scroll to position [70, 0]
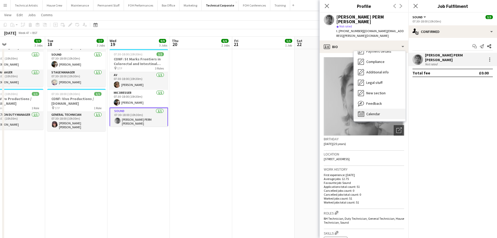
click at [375, 111] on span "Calendar" at bounding box center [373, 113] width 14 height 5
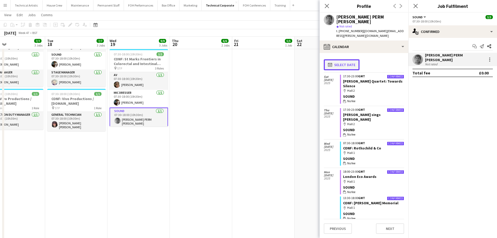
click at [350, 59] on button "calendar-full Select date" at bounding box center [342, 64] width 36 height 11
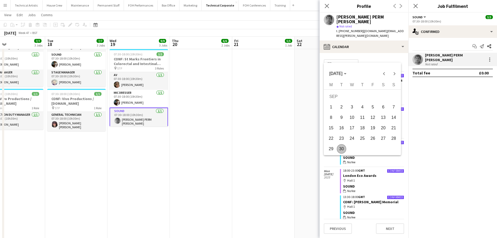
click at [332, 128] on span "15" at bounding box center [331, 127] width 9 height 9
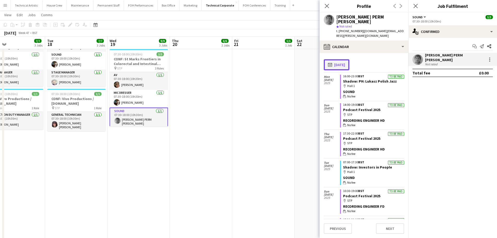
click at [350, 59] on button "calendar-full [DATE]" at bounding box center [337, 64] width 26 height 11
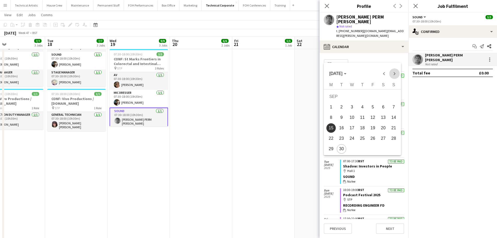
click at [392, 73] on span "Next month" at bounding box center [394, 73] width 10 height 10
click at [333, 128] on span "17" at bounding box center [331, 129] width 9 height 9
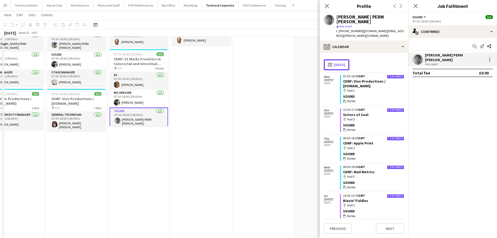
scroll to position [78, 0]
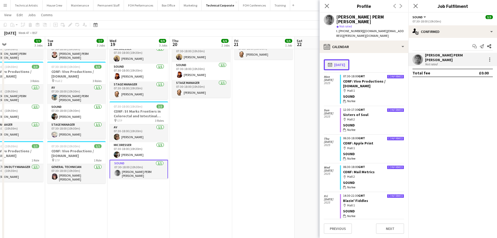
click at [342, 59] on button "calendar-full [DATE]" at bounding box center [337, 64] width 26 height 11
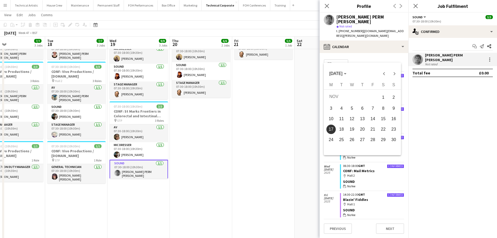
click at [390, 128] on span "23" at bounding box center [393, 129] width 9 height 9
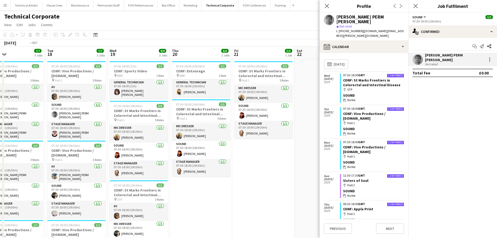
scroll to position [0, 169]
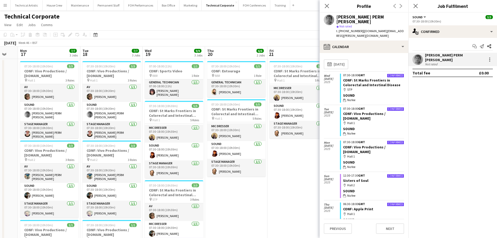
drag, startPoint x: 255, startPoint y: 154, endPoint x: 297, endPoint y: 147, distance: 42.5
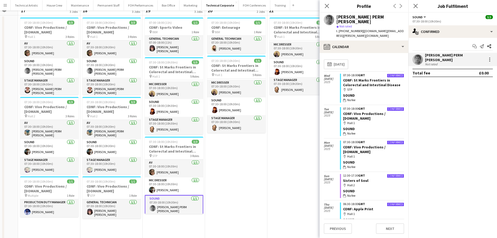
scroll to position [131, 0]
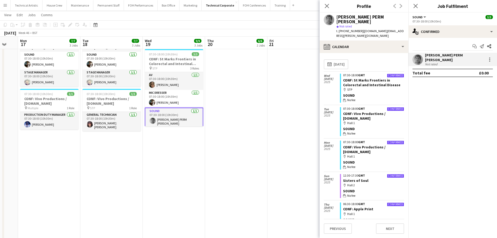
click at [185, 120] on app-card-role "Sound [DATE] 07:30-18:00 (10h30m) [PERSON_NAME] PERM [PERSON_NAME]" at bounding box center [174, 118] width 58 height 20
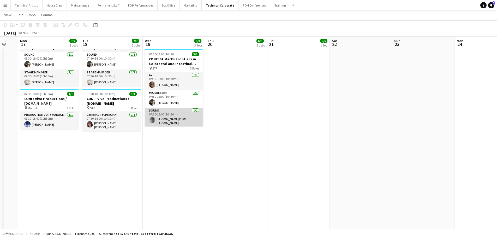
click at [183, 118] on app-card-role "Sound [DATE] 07:30-18:00 (10h30m) [PERSON_NAME] PERM [PERSON_NAME]" at bounding box center [174, 117] width 58 height 19
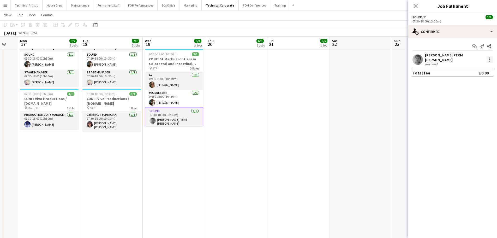
click at [489, 61] on div at bounding box center [489, 61] width 1 height 1
drag, startPoint x: 457, startPoint y: 117, endPoint x: 408, endPoint y: 105, distance: 50.3
click at [457, 117] on span "Remove" at bounding box center [465, 117] width 16 height 4
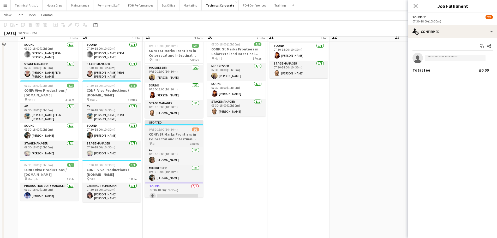
scroll to position [52, 0]
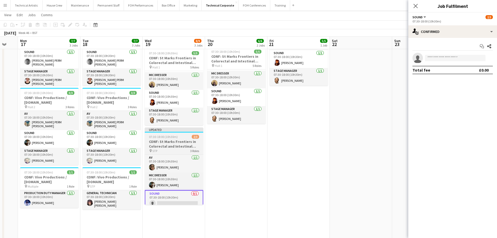
click at [176, 141] on h3 "CONF: St Marks Frontiers in Colorectal and Intestinal Disease" at bounding box center [174, 143] width 58 height 9
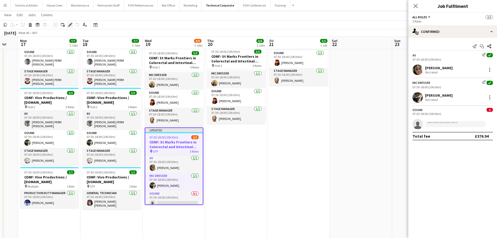
click at [70, 23] on icon "Edit" at bounding box center [70, 25] width 4 height 4
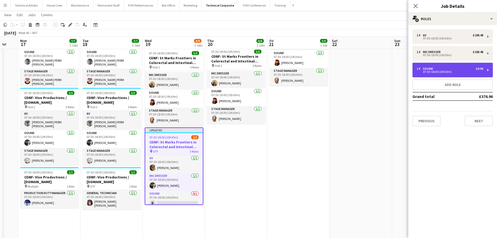
click at [431, 69] on div "Sound" at bounding box center [429, 69] width 12 height 4
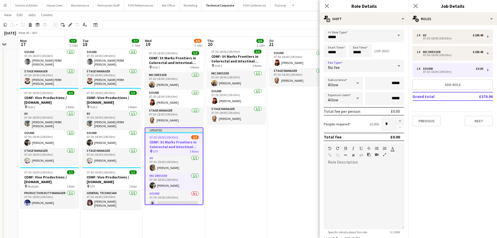
click at [373, 69] on div "No fee" at bounding box center [359, 66] width 70 height 13
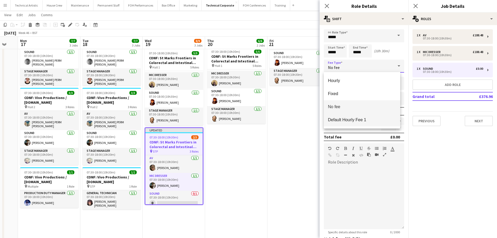
click at [356, 125] on mat-option "Default Hourly Fee 1" at bounding box center [362, 119] width 76 height 13
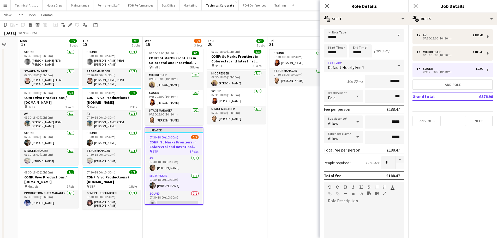
click at [265, 29] on div "[DATE] Week 46 • BST Publish 1 job Revert 1 job" at bounding box center [248, 32] width 497 height 7
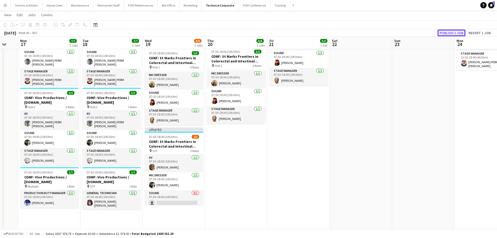
click at [442, 34] on button "Publish 1 job" at bounding box center [452, 32] width 28 height 7
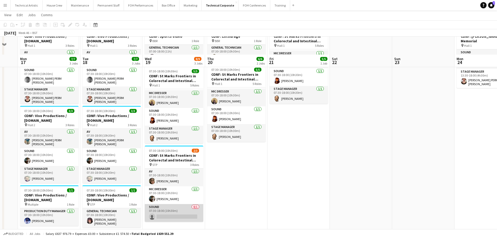
click at [169, 187] on div "AV [DATE] 07:30-18:00 (10h30m) [PERSON_NAME] Mic Dresser [DATE] 07:30-18:00 (10…" at bounding box center [174, 195] width 58 height 54
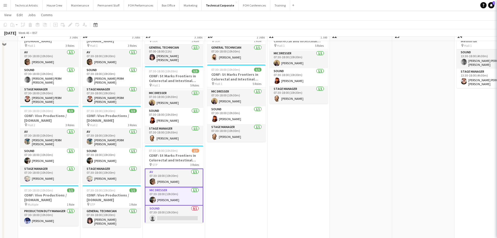
scroll to position [26, 0]
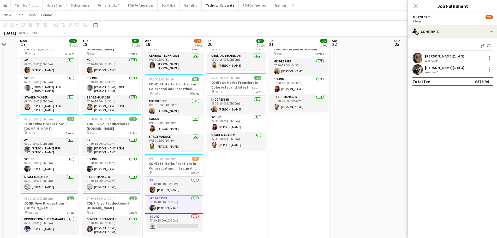
click at [174, 211] on app-card-role "Mic Dresser [DATE] 07:30-18:00 (10h30m) [PERSON_NAME]" at bounding box center [174, 204] width 58 height 18
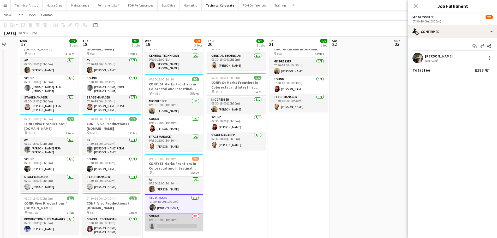
click at [175, 218] on app-card-role "Sound 0/1 07:30-18:00 (10h30m) single-neutral-actions" at bounding box center [174, 222] width 58 height 18
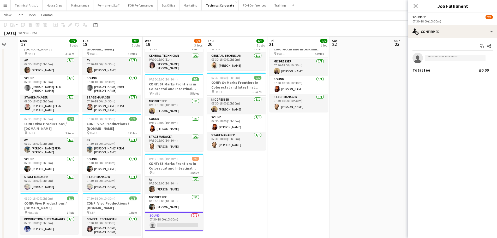
click at [446, 41] on div "Start chat Share single-neutral-actions Total fee £0.00" at bounding box center [453, 58] width 89 height 40
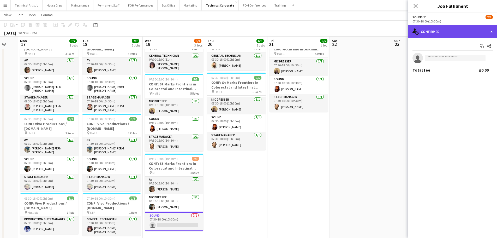
click at [448, 36] on div "single-neutral-actions-check-2 Confirmed" at bounding box center [453, 31] width 89 height 13
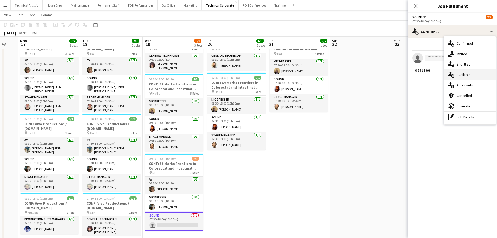
click at [460, 78] on div "single-neutral-actions-upload Available" at bounding box center [470, 74] width 52 height 10
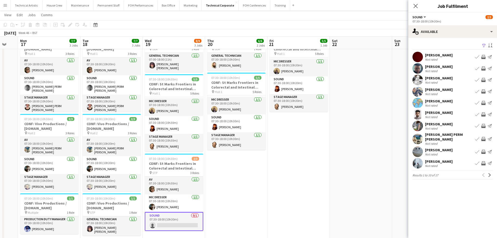
click at [318, 22] on app-toolbar "Copy Paste Paste Ctrl+V Paste with crew Ctrl+Shift+V Paste linked Job [GEOGRAPH…" at bounding box center [248, 24] width 497 height 9
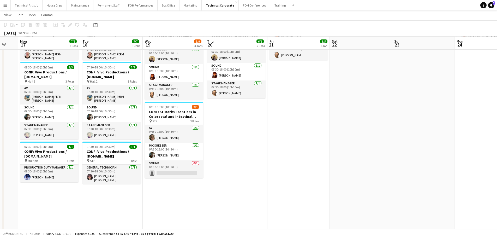
scroll to position [78, 0]
